Goal: Task Accomplishment & Management: Manage account settings

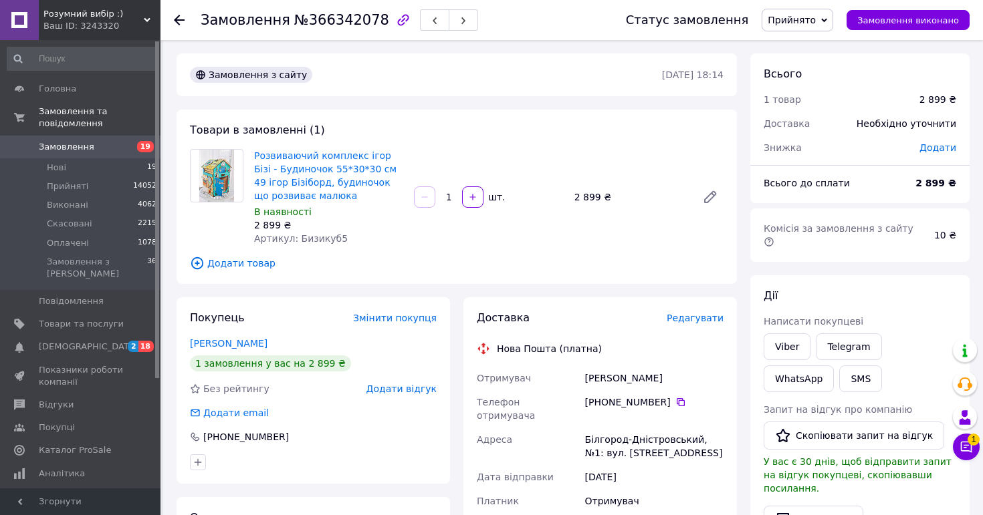
click at [80, 146] on span "Замовлення" at bounding box center [66, 147] width 55 height 12
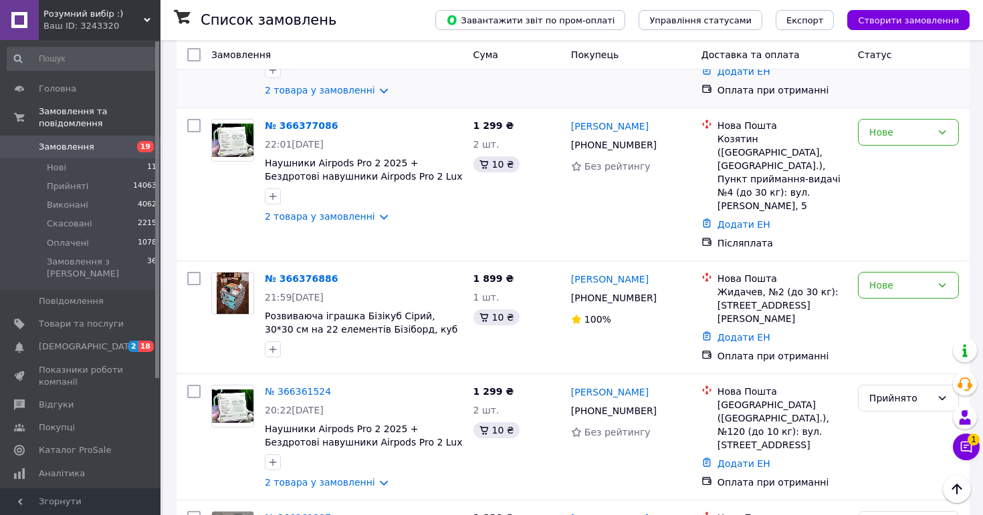
scroll to position [140, 0]
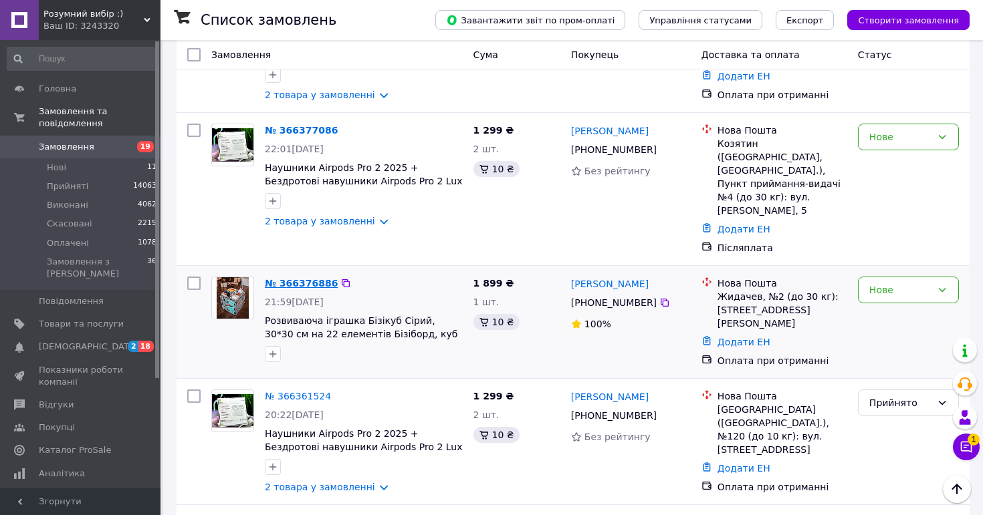
click at [288, 278] on link "№ 366376886" at bounding box center [301, 283] width 73 height 11
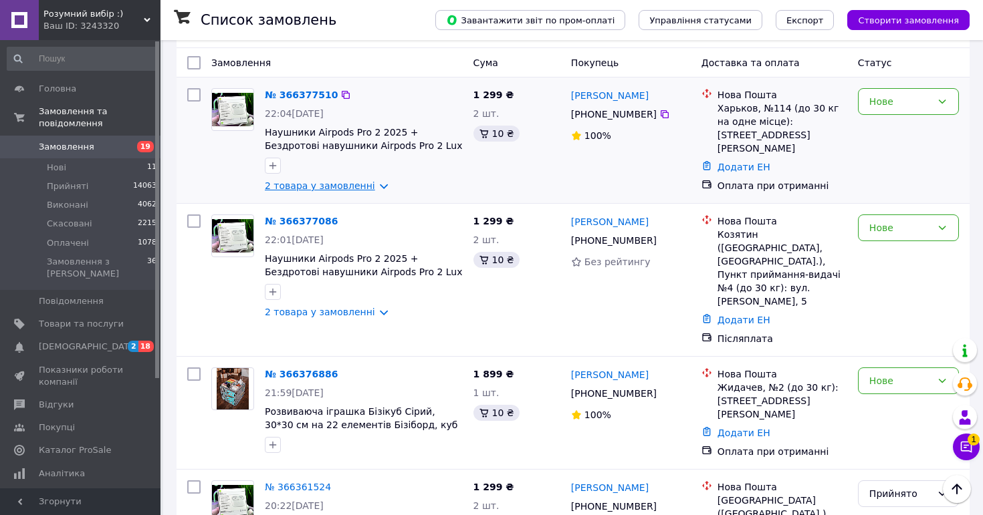
scroll to position [0, 0]
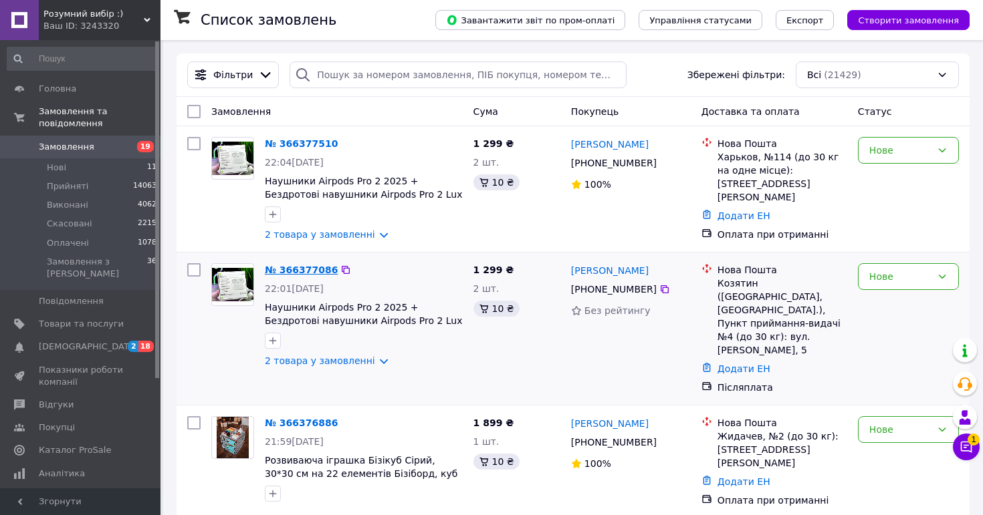
click at [295, 268] on link "№ 366377086" at bounding box center [301, 270] width 73 height 11
click at [311, 142] on link "№ 366377510" at bounding box center [301, 143] width 73 height 11
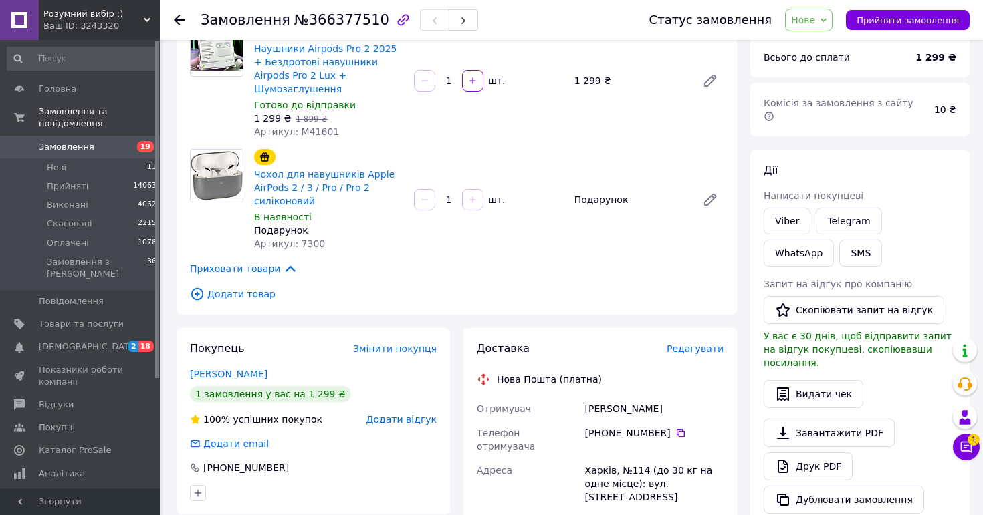
scroll to position [181, 0]
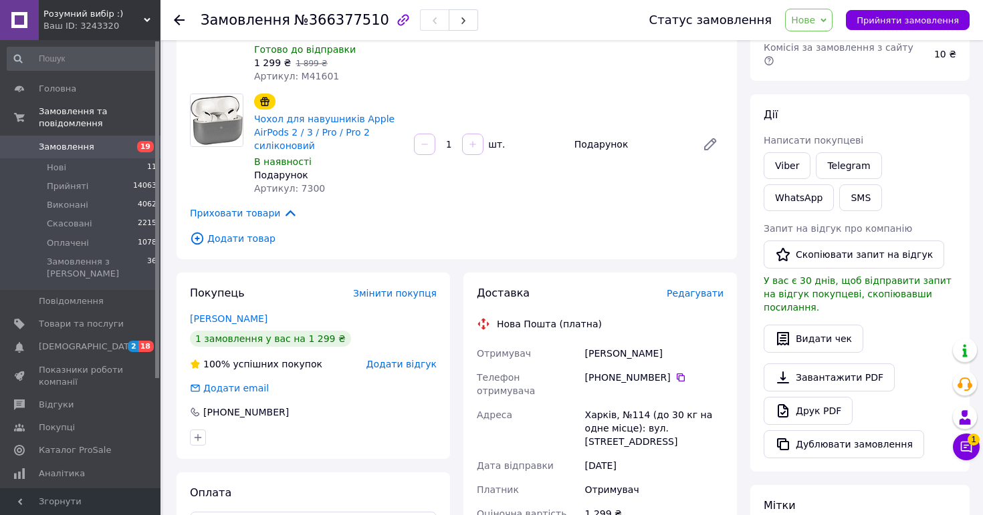
click at [638, 343] on div "[PERSON_NAME]" at bounding box center [654, 354] width 144 height 24
copy div "[PERSON_NAME]"
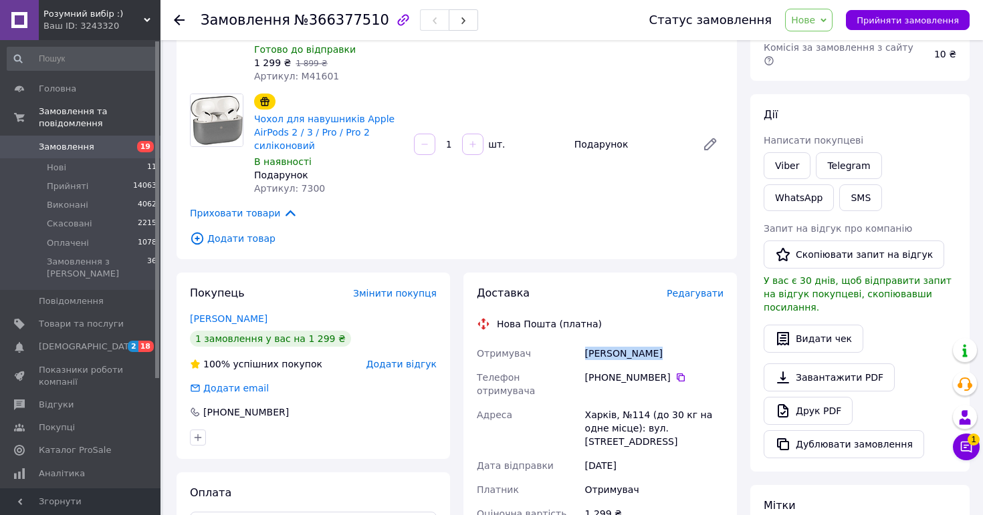
scroll to position [243, 0]
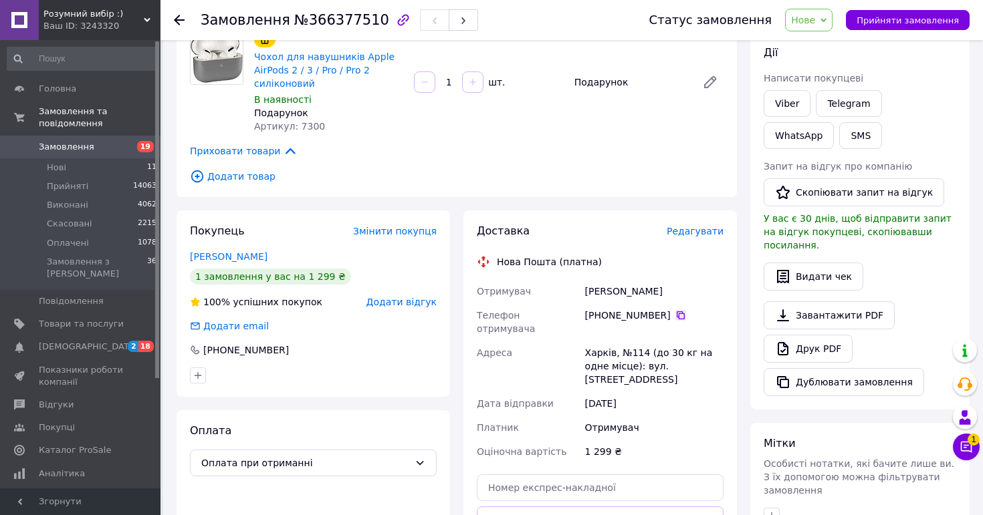
click at [678, 312] on icon at bounding box center [681, 316] width 8 height 8
click at [644, 346] on div "Харків, №114 (до 30 кг на одне місце): вул. [STREET_ADDRESS]" at bounding box center [654, 366] width 144 height 51
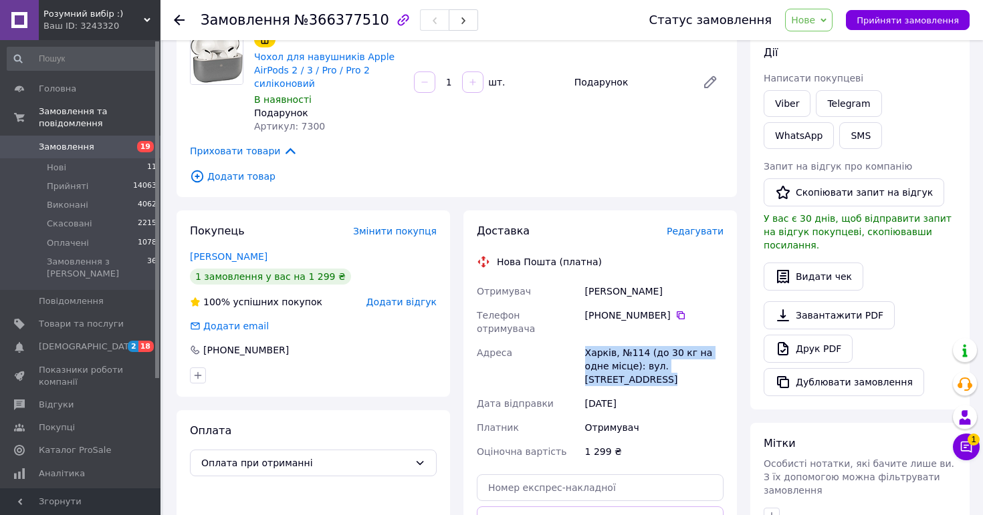
copy div "Харків, №114 (до 30 кг на одне місце): вул. [STREET_ADDRESS]"
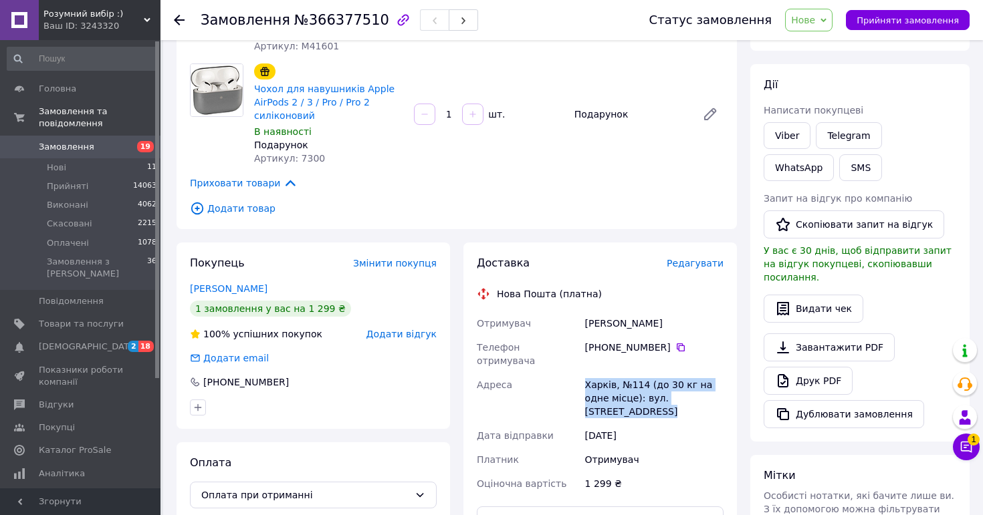
scroll to position [172, 0]
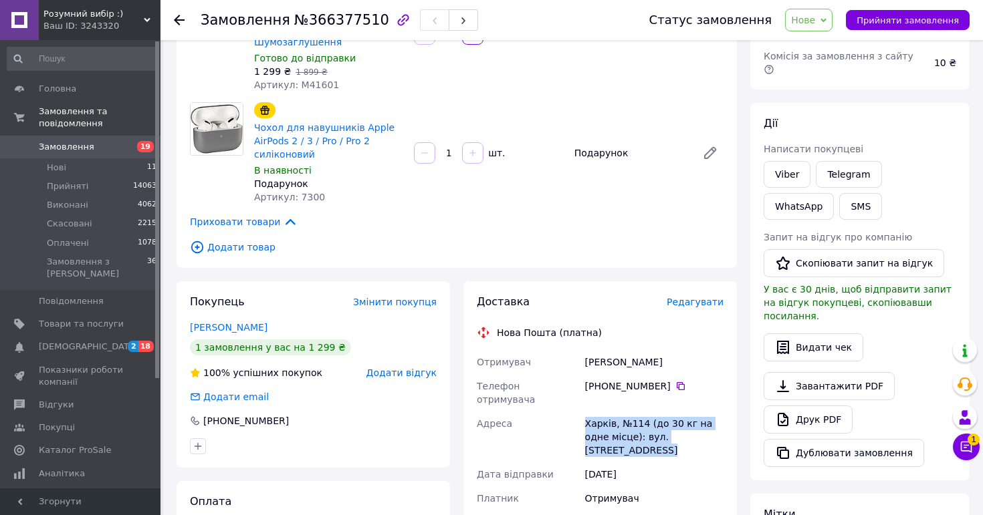
click at [815, 15] on span "Нове" at bounding box center [803, 20] width 24 height 11
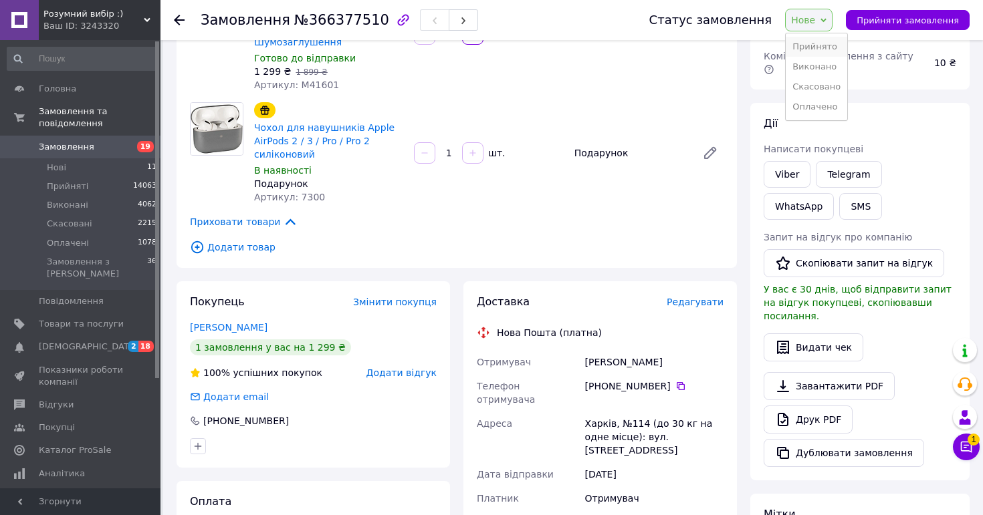
click at [819, 47] on li "Прийнято" at bounding box center [816, 47] width 62 height 20
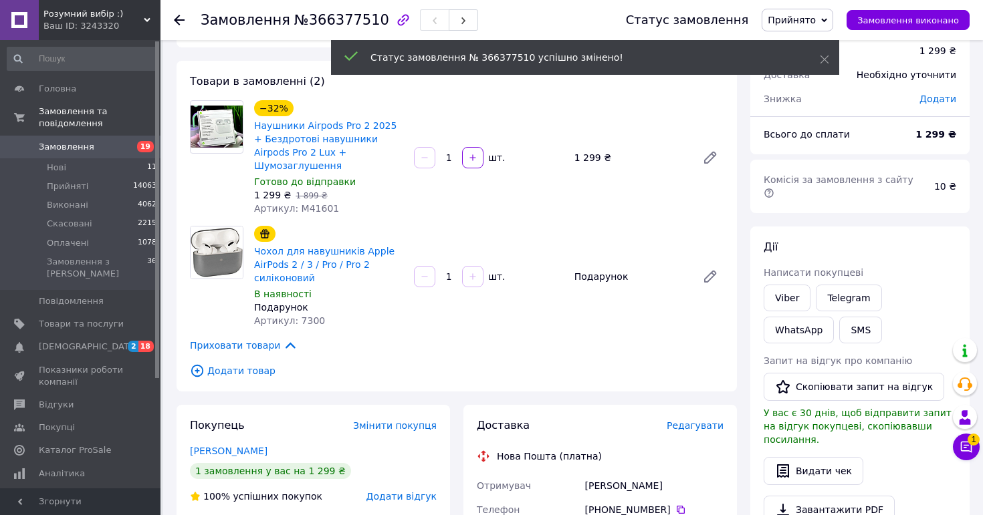
scroll to position [0, 0]
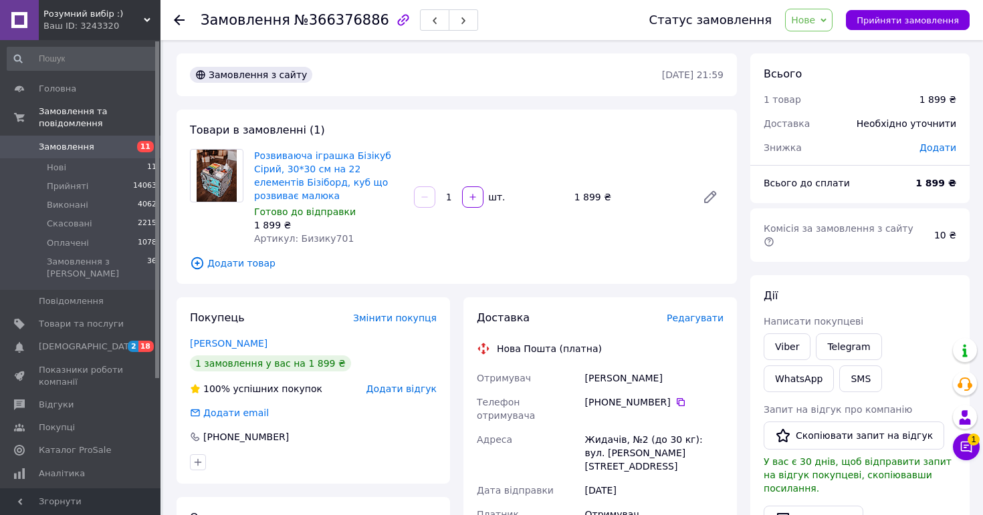
click at [626, 376] on div "Діана Прийма" at bounding box center [654, 378] width 144 height 24
copy div "Діана Прийма"
click at [676, 404] on icon at bounding box center [680, 402] width 11 height 11
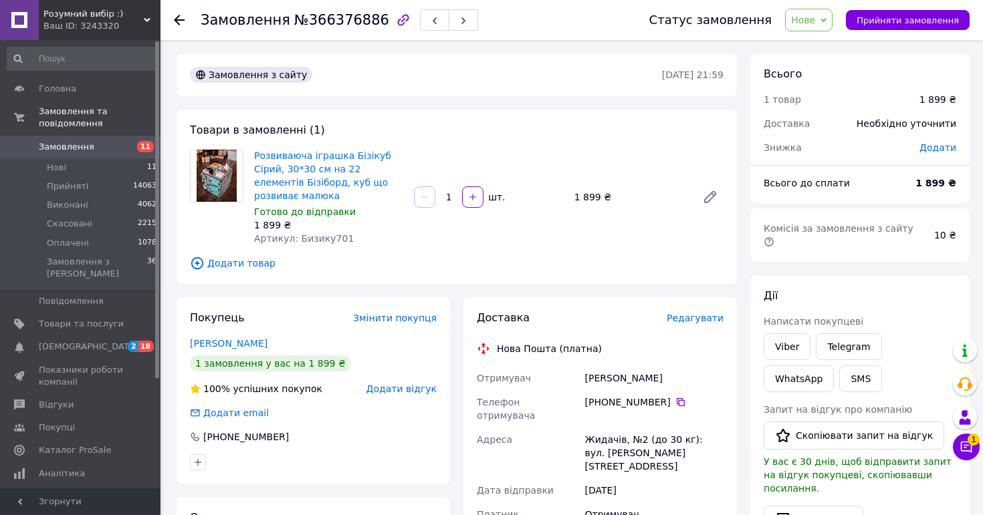
click at [646, 443] on div "Жидачів, №2 (до 30 кг): вул. Івана Франка, 6а" at bounding box center [654, 453] width 144 height 51
copy div "Жидачів, №2 (до 30 кг): вул. Івана Франка, 6а"
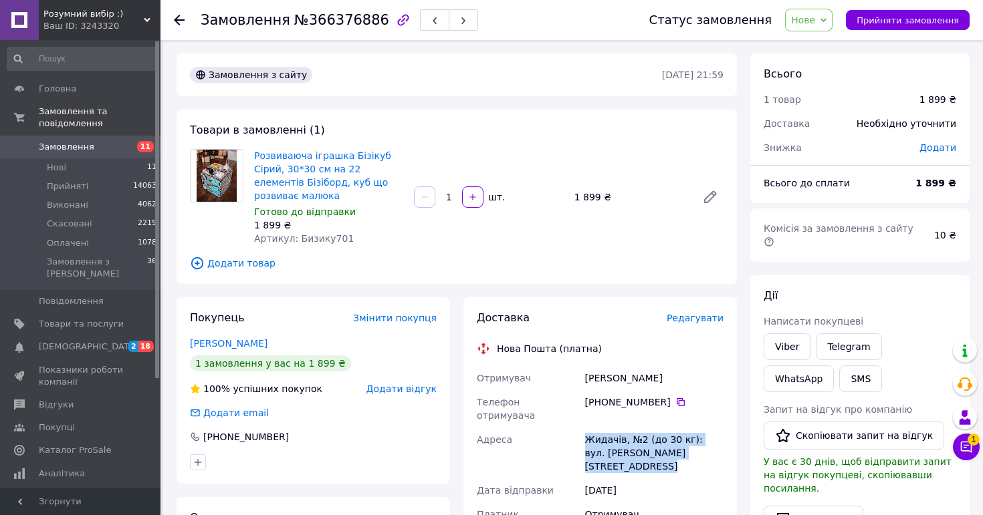
click at [826, 17] on span "Нове" at bounding box center [808, 20] width 47 height 23
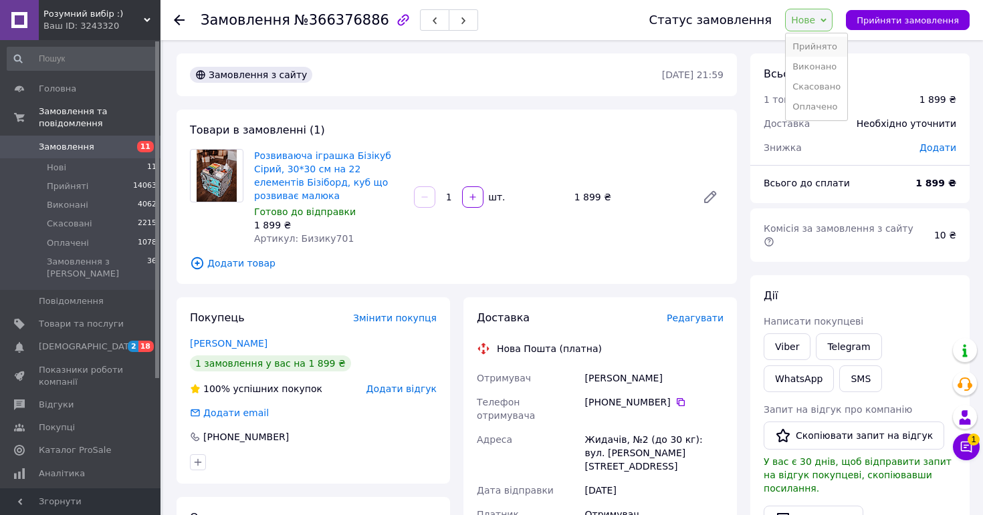
click at [824, 45] on li "Прийнято" at bounding box center [816, 47] width 62 height 20
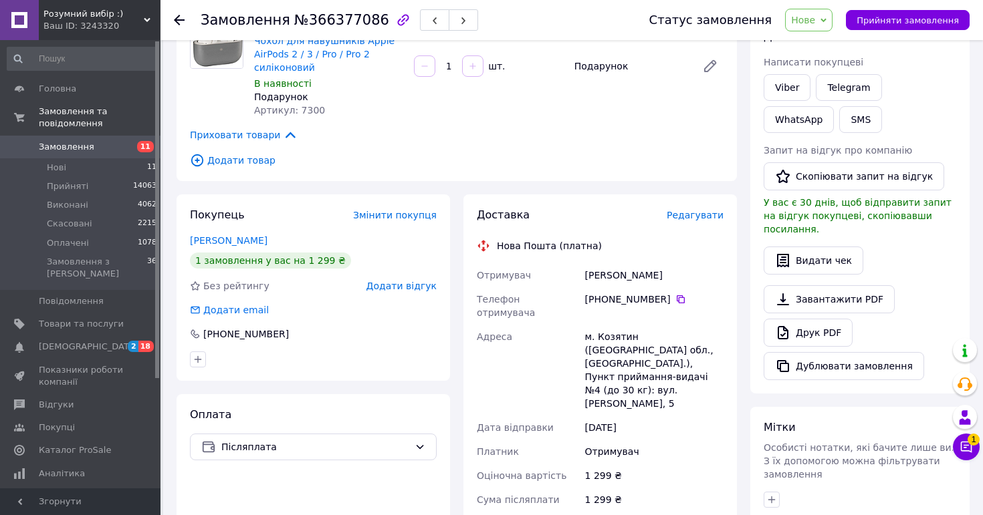
scroll to position [334, 0]
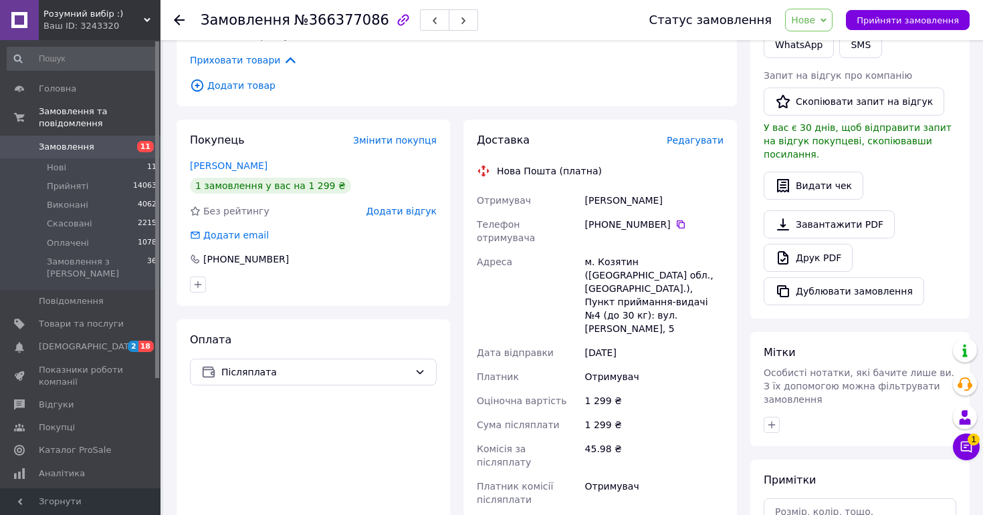
click at [655, 189] on div "Ващевська Іванна" at bounding box center [654, 201] width 144 height 24
copy div "Ващевська Іванна"
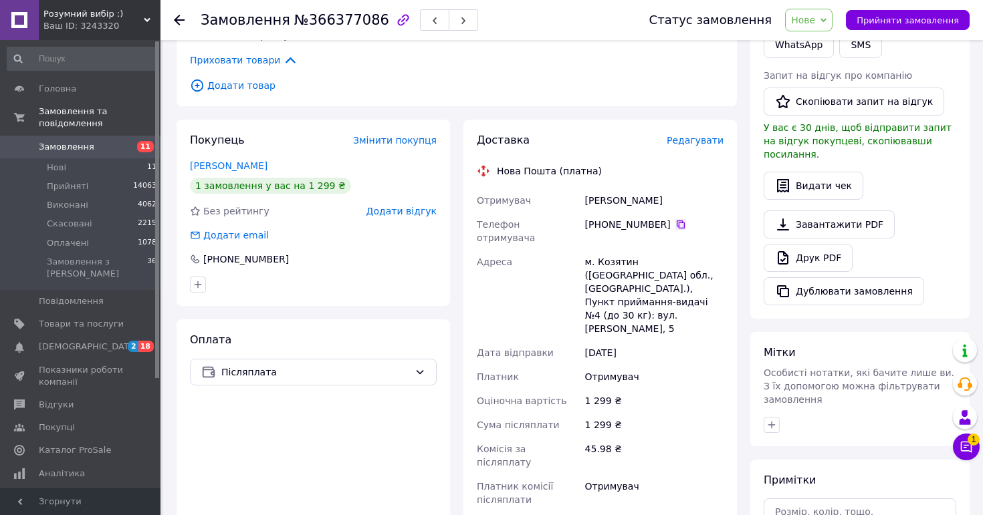
click at [679, 219] on icon at bounding box center [680, 224] width 11 height 11
click at [624, 250] on div "м. Козятин (Вінницька обл., Хмільницький р-н.), Пункт приймання-видачі №4 (до 3…" at bounding box center [654, 295] width 144 height 91
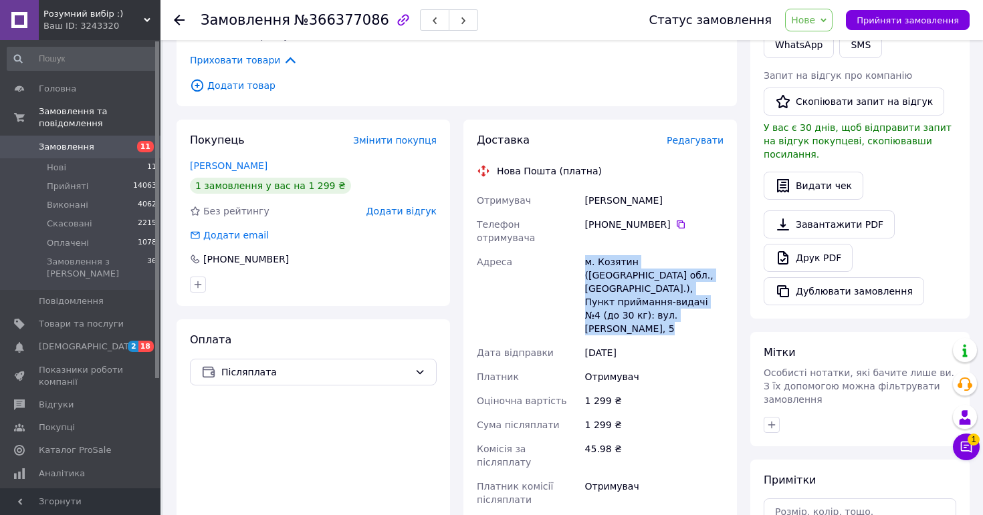
click at [624, 250] on div "м. Козятин (Вінницька обл., Хмільницький р-н.), Пункт приймання-видачі №4 (до 3…" at bounding box center [654, 295] width 144 height 91
copy div "м. Козятин (Вінницька обл., Хмільницький р-н.), Пункт приймання-видачі №4 (до 3…"
click at [815, 15] on span "Нове" at bounding box center [803, 20] width 24 height 11
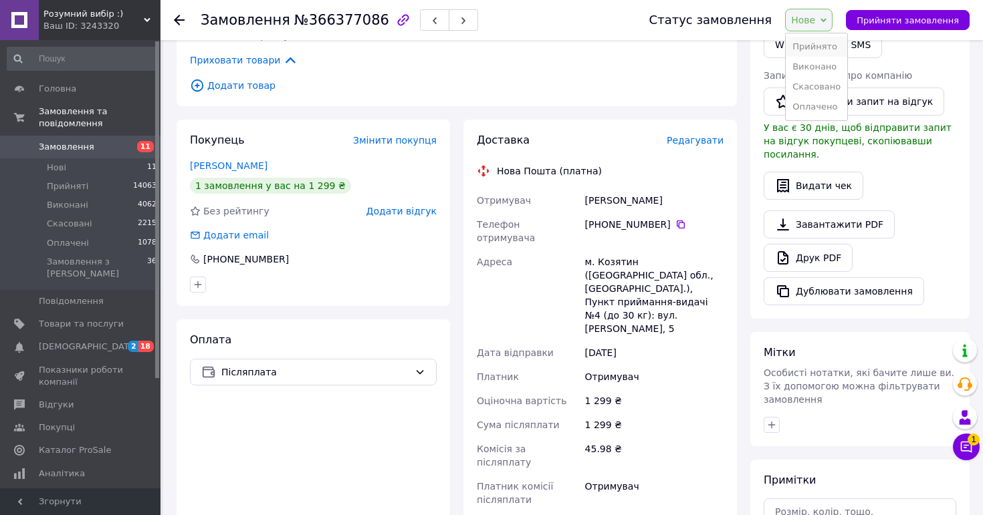
click at [818, 39] on li "Прийнято" at bounding box center [816, 47] width 62 height 20
